Goal: Task Accomplishment & Management: Manage account settings

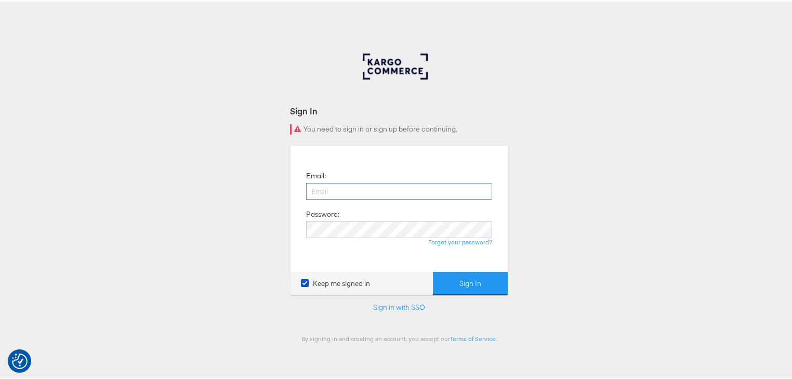
click at [394, 191] on input "email" at bounding box center [399, 189] width 186 height 17
type input "[PERSON_NAME][EMAIL_ADDRESS][PERSON_NAME][DOMAIN_NAME]"
click at [433, 270] on button "Sign In" at bounding box center [470, 281] width 75 height 23
